Goal: Use online tool/utility: Utilize a website feature to perform a specific function

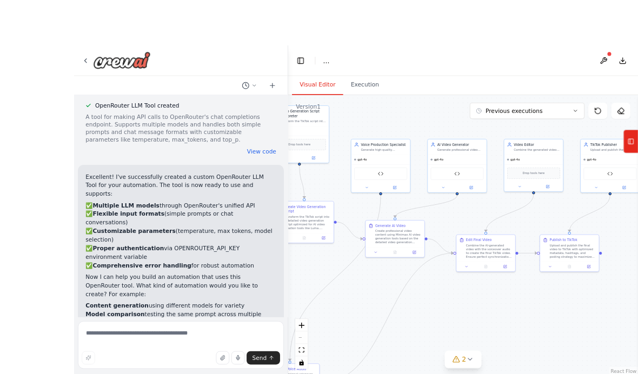
scroll to position [44, 0]
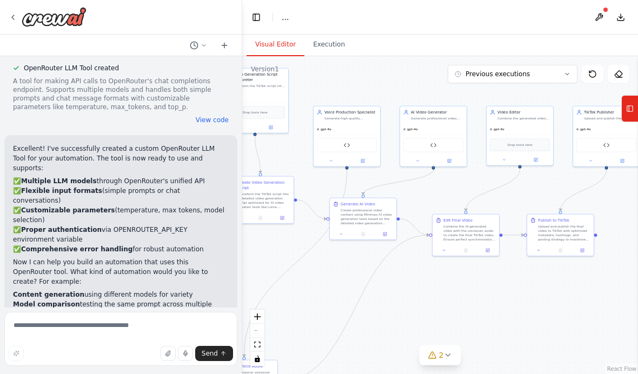
click at [220, 102] on div "OpenRouter LLM Tool created A tool for making API calls to OpenRouter's chat co…" at bounding box center [121, 94] width 216 height 61
click at [210, 116] on button "View code" at bounding box center [212, 120] width 33 height 9
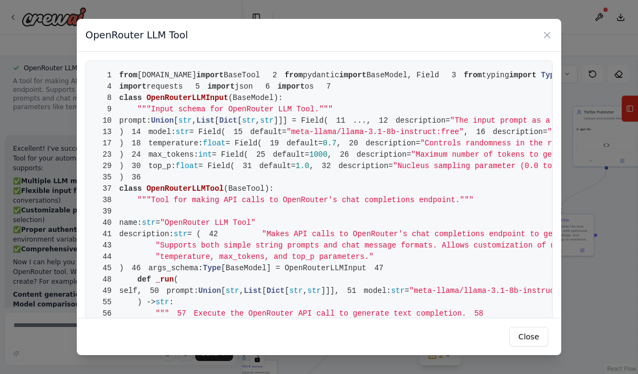
click at [539, 22] on div "OpenRouter LLM Tool" at bounding box center [319, 35] width 484 height 33
click at [559, 19] on div "OpenRouter LLM Tool" at bounding box center [319, 35] width 484 height 33
click at [543, 30] on icon at bounding box center [547, 35] width 11 height 11
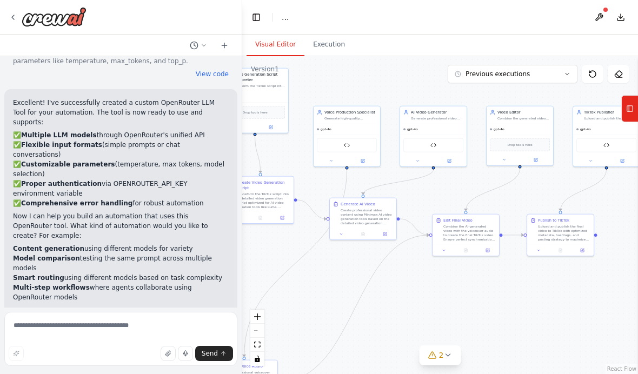
scroll to position [962, 0]
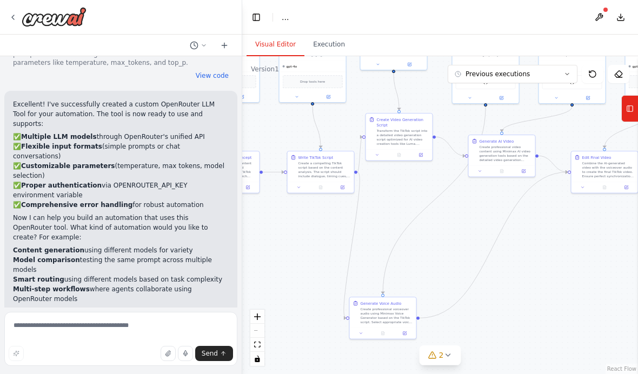
click at [445, 355] on icon at bounding box center [447, 355] width 9 height 9
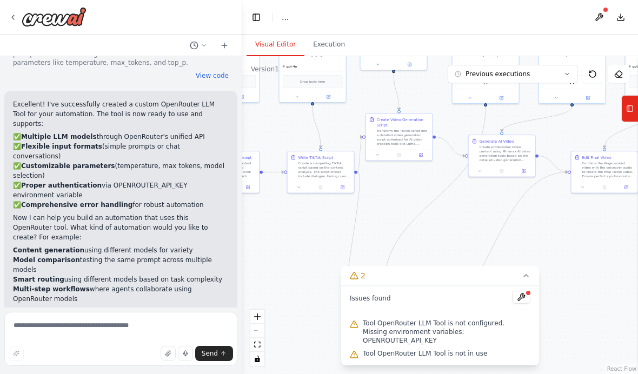
click at [521, 304] on button at bounding box center [521, 297] width 18 height 13
click at [527, 305] on div at bounding box center [521, 298] width 18 height 15
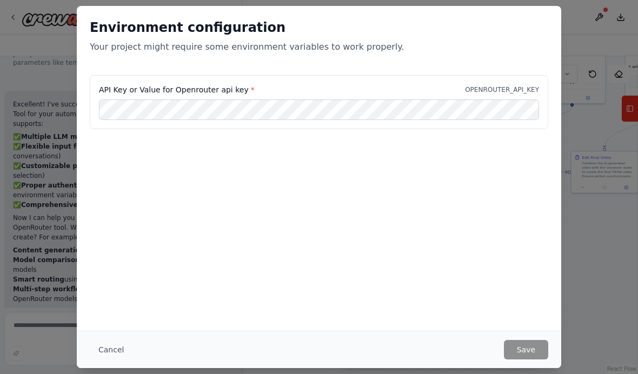
click at [519, 317] on div "Environment configuration Your project might require some environment variables…" at bounding box center [319, 168] width 484 height 325
click at [544, 349] on button "Save" at bounding box center [526, 349] width 44 height 19
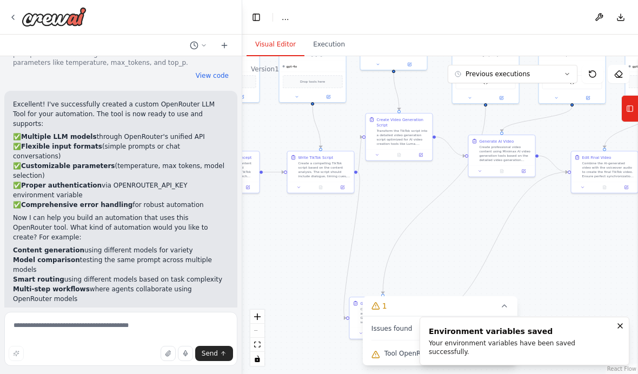
click at [462, 306] on button "1" at bounding box center [440, 306] width 155 height 20
click at [617, 345] on li "Environment variables saved Your environment variables have been saved successf…" at bounding box center [524, 341] width 210 height 49
click at [615, 330] on button "Notifications (F8)" at bounding box center [619, 325] width 13 height 13
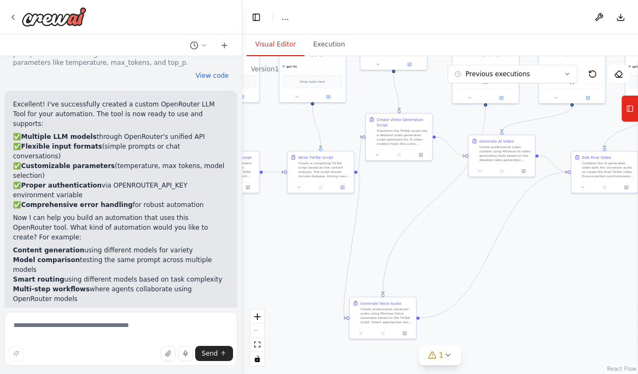
click at [447, 356] on icon at bounding box center [447, 355] width 4 height 2
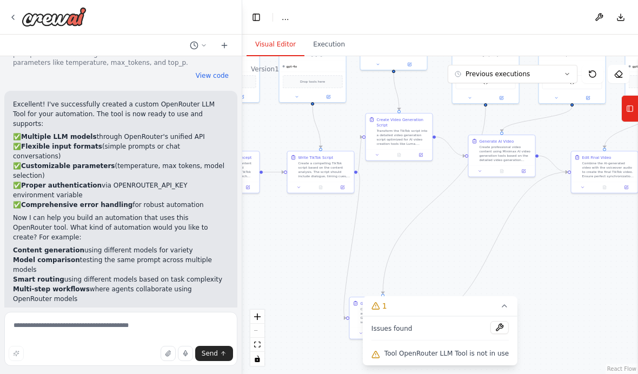
click at [449, 330] on div "Issues found" at bounding box center [439, 330] width 137 height 19
click at [501, 333] on button at bounding box center [499, 327] width 18 height 13
click at [474, 347] on div "Tool OpenRouter LLM Tool is not in use" at bounding box center [439, 354] width 137 height 14
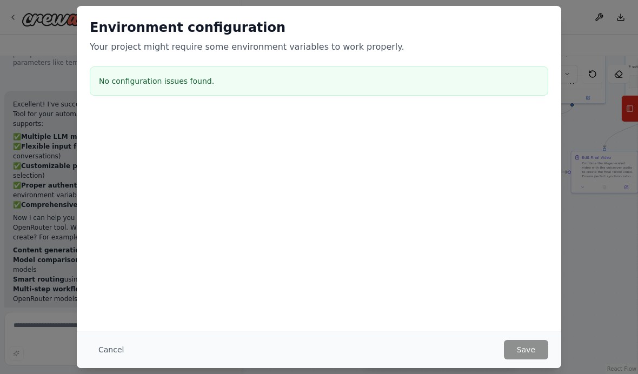
click at [470, 342] on div "Cancel Save" at bounding box center [319, 349] width 458 height 19
click at [96, 365] on div "Cancel Save" at bounding box center [319, 349] width 484 height 37
click at [106, 358] on button "Cancel" at bounding box center [111, 349] width 43 height 19
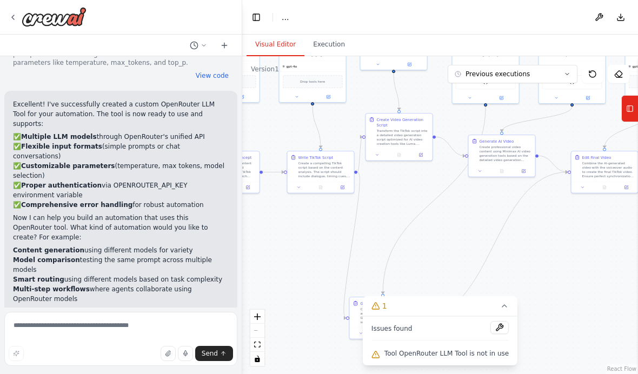
click at [106, 358] on div "Send" at bounding box center [121, 353] width 224 height 15
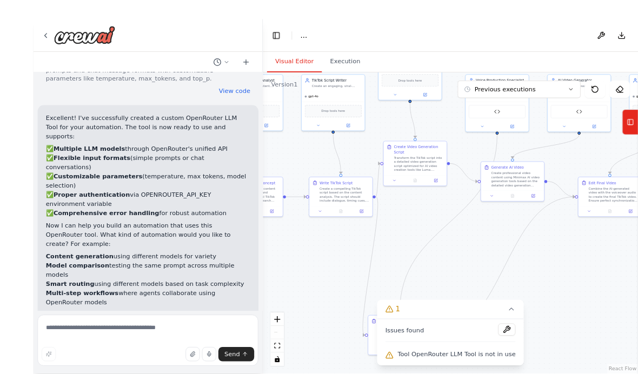
scroll to position [918, 0]
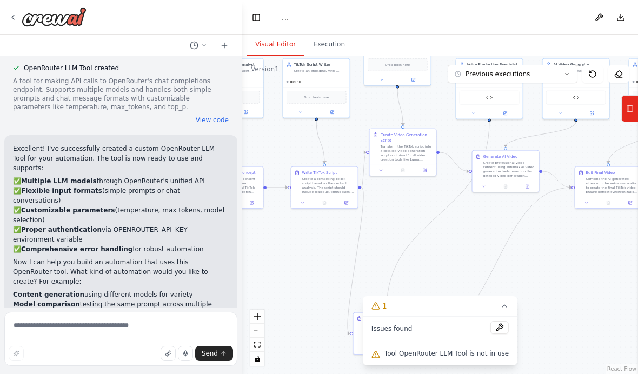
click at [545, 34] on header "Toggle Left Sidebar Studio ... Download" at bounding box center [440, 17] width 396 height 35
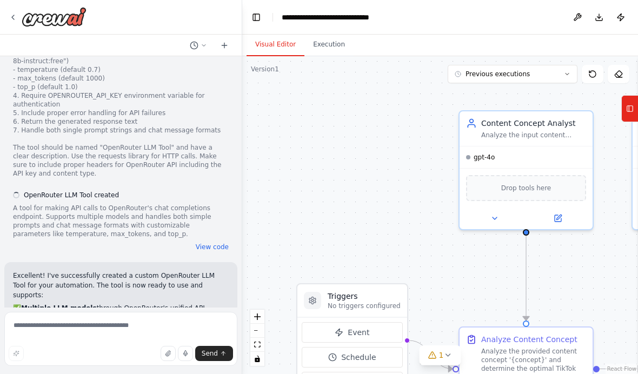
scroll to position [962, 0]
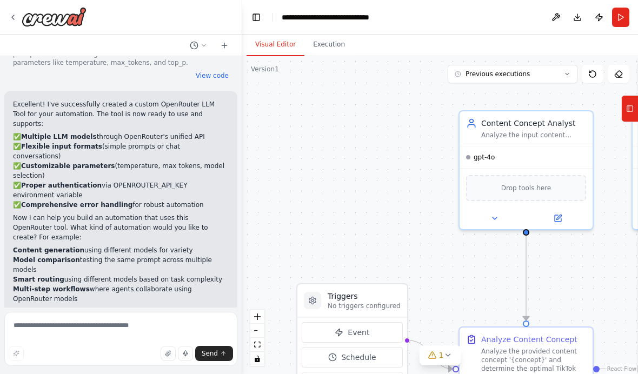
click at [618, 25] on button "Run" at bounding box center [620, 17] width 17 height 19
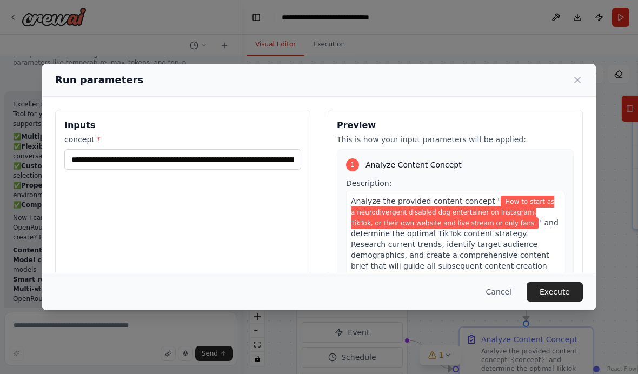
click at [457, 178] on div "Description: Analyze the provided content concept ' How to start as a neurodive…" at bounding box center [455, 232] width 218 height 109
click at [565, 302] on button "Execute" at bounding box center [554, 291] width 56 height 19
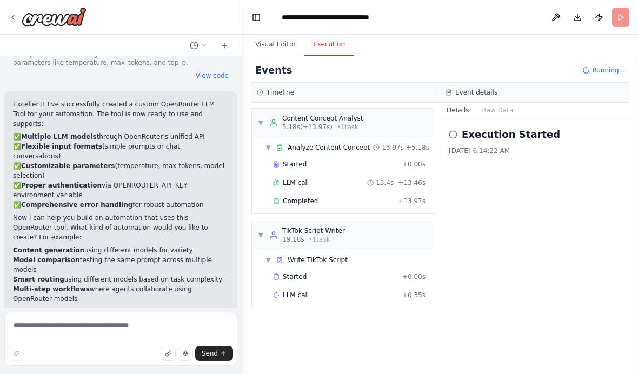
click at [394, 283] on div "Started + 0.00s" at bounding box center [349, 277] width 160 height 16
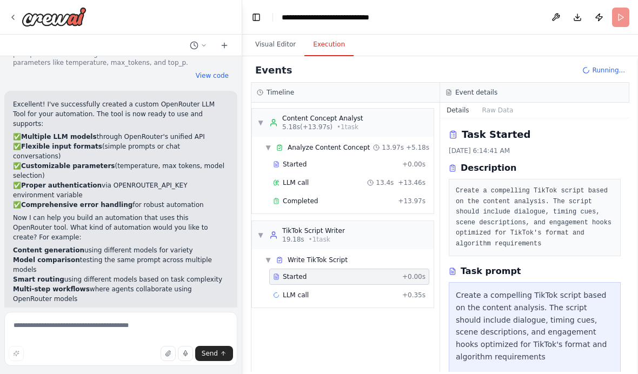
click at [393, 283] on div "Started + 0.00s" at bounding box center [349, 277] width 160 height 16
click at [399, 303] on div "LLM call + 0.35s" at bounding box center [349, 295] width 160 height 16
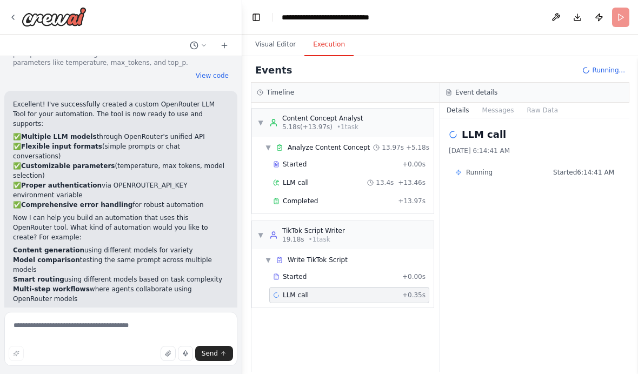
click at [502, 112] on button "Messages" at bounding box center [498, 110] width 45 height 15
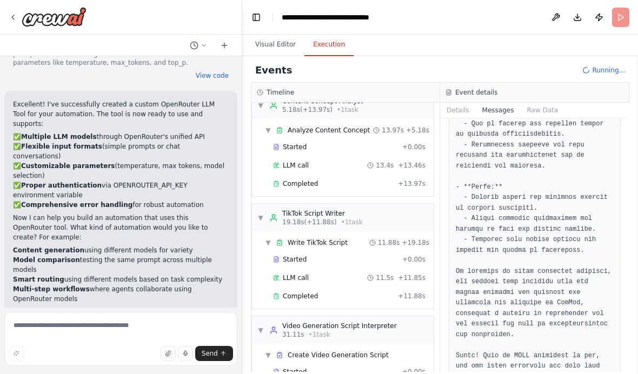
scroll to position [16, 0]
